Goal: Find specific page/section: Find specific page/section

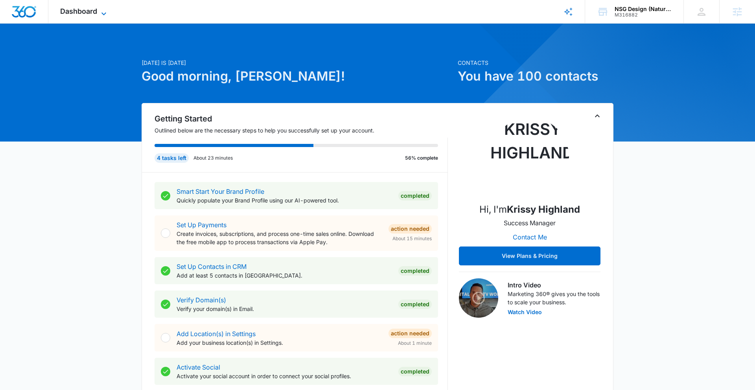
click at [102, 13] on icon at bounding box center [103, 13] width 5 height 3
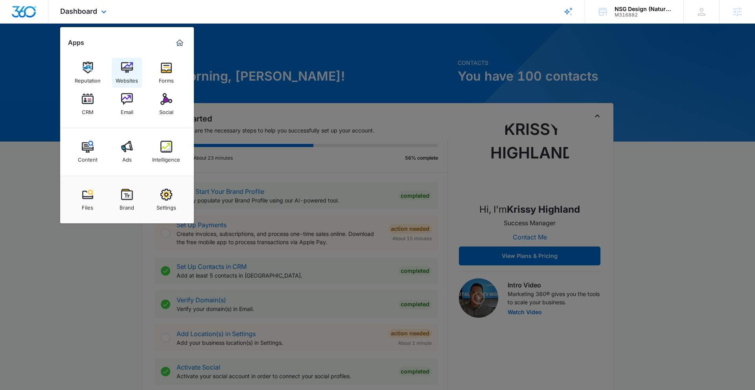
click at [127, 68] on img at bounding box center [127, 68] width 12 height 12
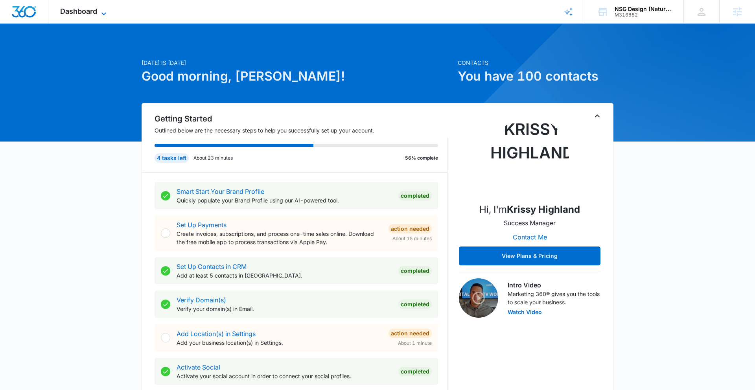
click at [95, 10] on span "Dashboard" at bounding box center [78, 11] width 37 height 8
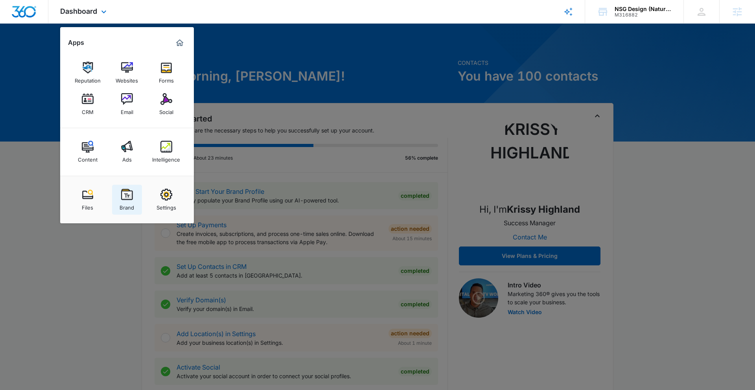
click at [127, 203] on div "Brand" at bounding box center [127, 206] width 15 height 10
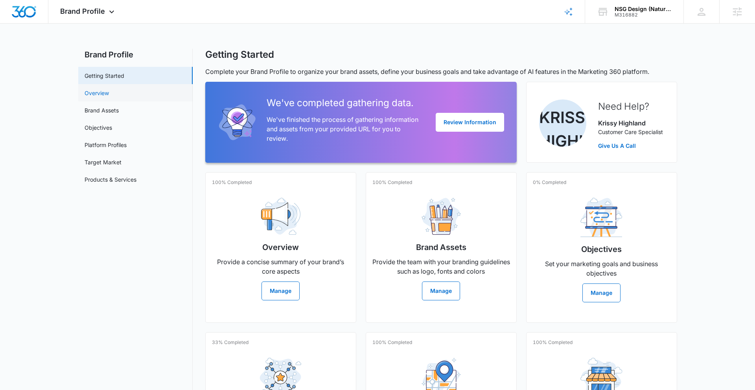
click at [98, 91] on link "Overview" at bounding box center [97, 93] width 24 height 8
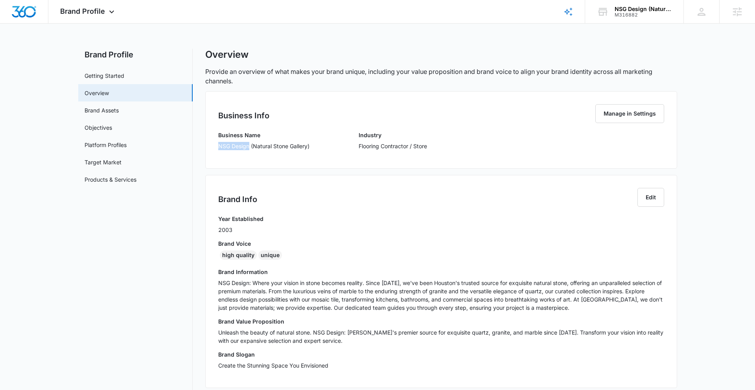
drag, startPoint x: 219, startPoint y: 147, endPoint x: 246, endPoint y: 147, distance: 27.1
click at [249, 148] on p "NSG Design (Natural Stone Gallery)" at bounding box center [263, 146] width 91 height 8
copy p "NSG Design"
